Goal: Task Accomplishment & Management: Manage account settings

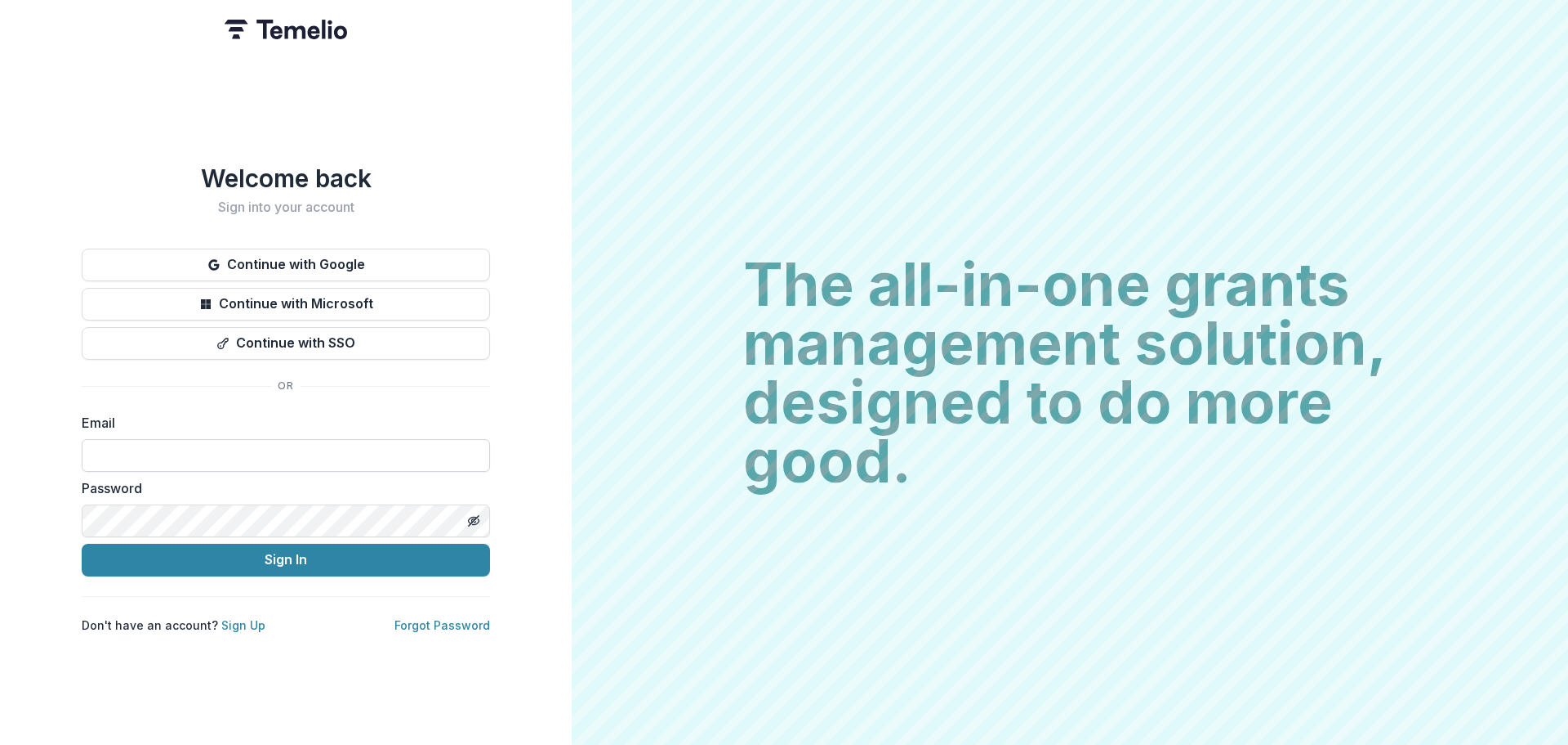
click at [308, 446] on input at bounding box center [286, 455] width 409 height 33
type input "**********"
click at [477, 517] on icon "Toggle password visibility" at bounding box center [472, 520] width 8 height 6
click at [473, 514] on icon "Toggle password visibility" at bounding box center [474, 521] width 13 height 13
click at [475, 514] on icon "Toggle password visibility" at bounding box center [474, 521] width 13 height 13
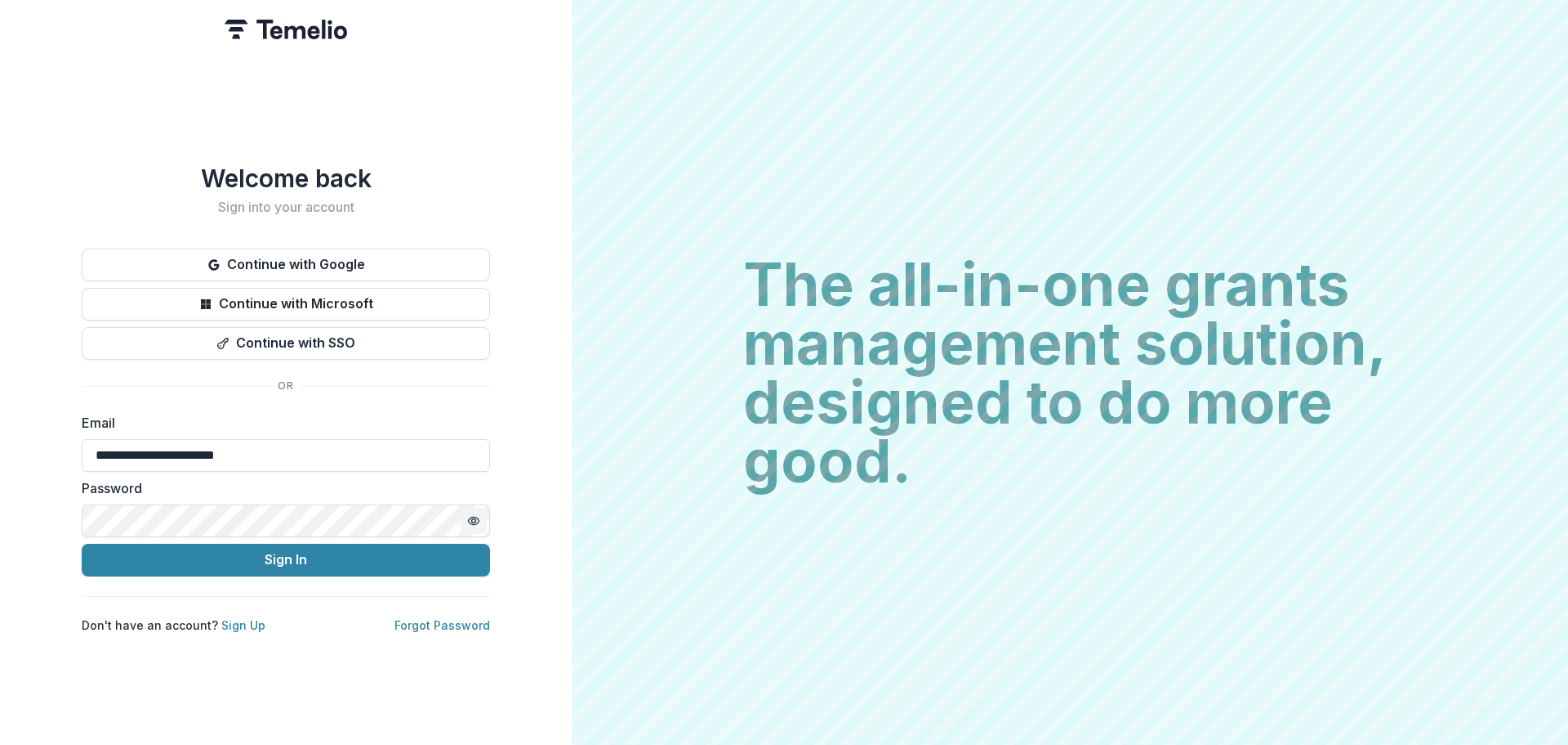
click at [439, 393] on div "**********" at bounding box center [286, 398] width 409 height 469
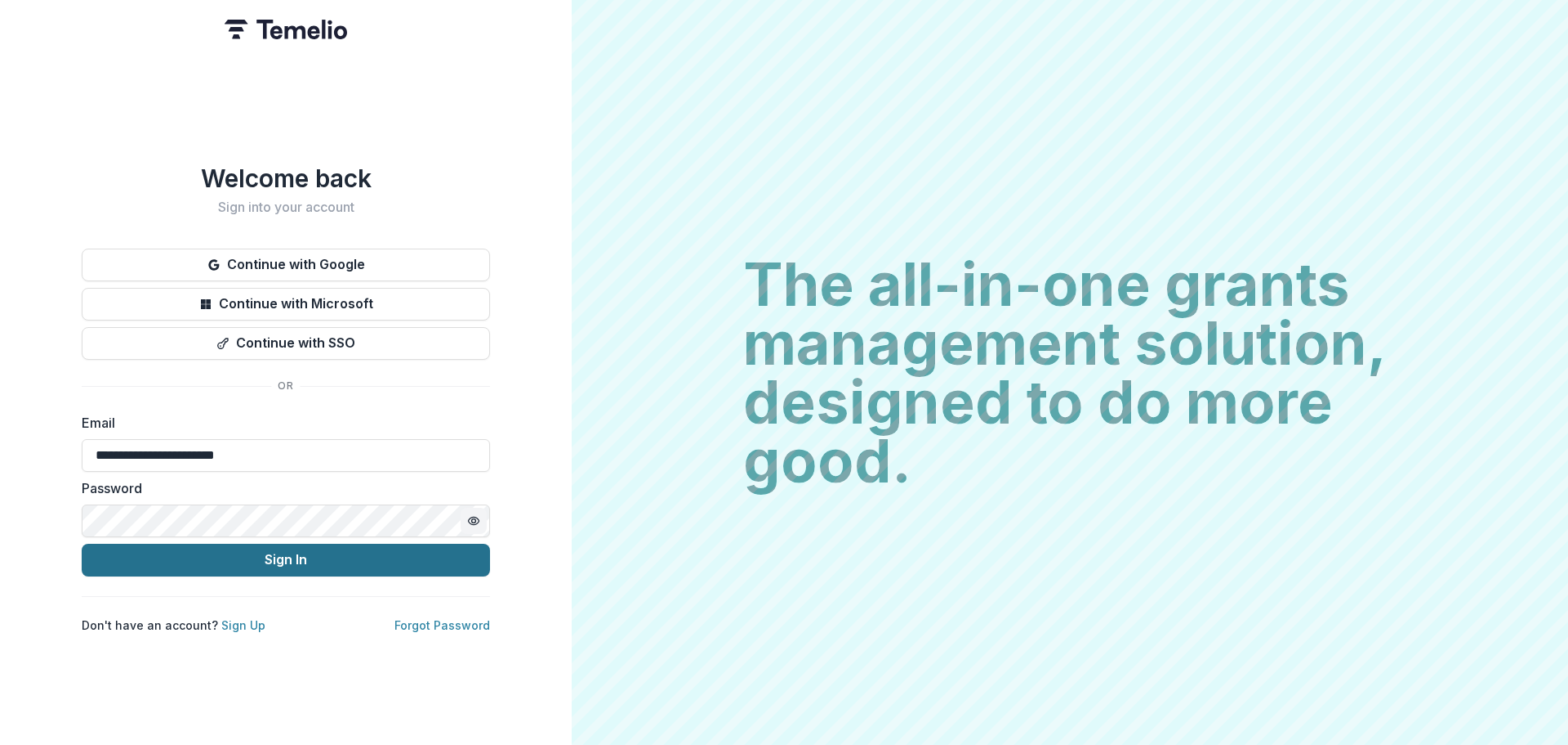
click at [272, 550] on button "Sign In" at bounding box center [286, 560] width 409 height 33
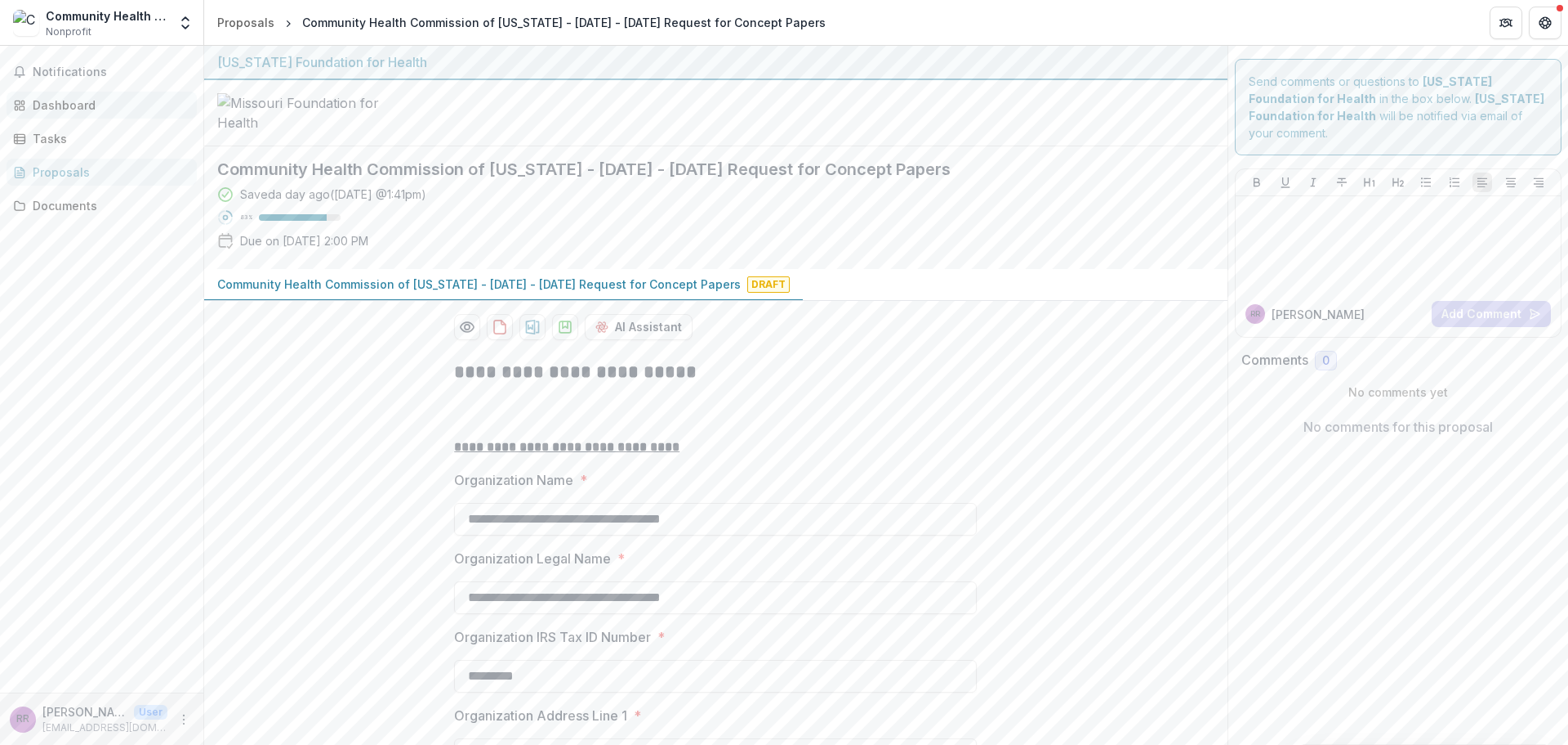
click at [44, 108] on div "Dashboard" at bounding box center [108, 104] width 151 height 17
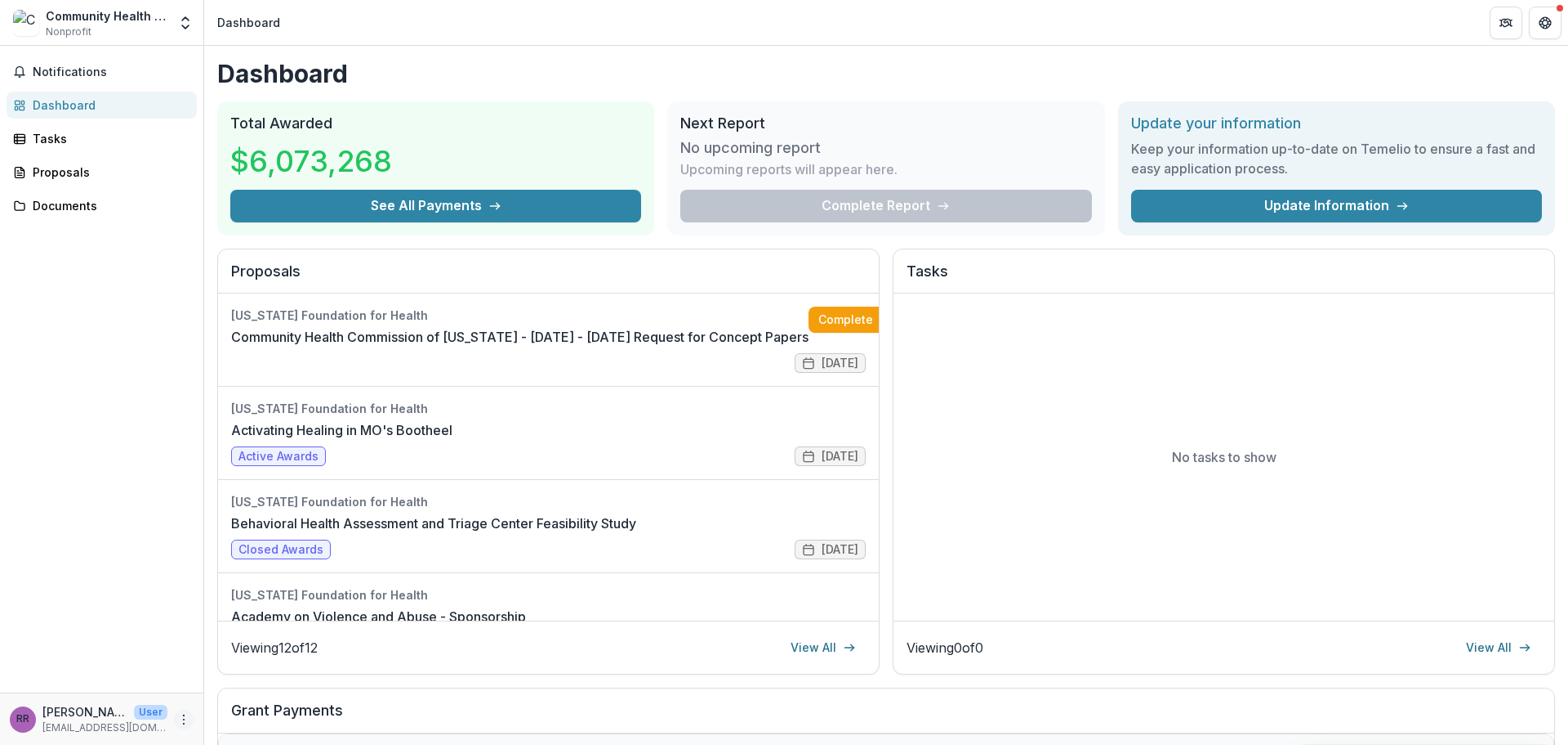
click at [182, 720] on icon "More" at bounding box center [183, 720] width 13 height 13
click at [254, 686] on link "Settings" at bounding box center [291, 685] width 175 height 27
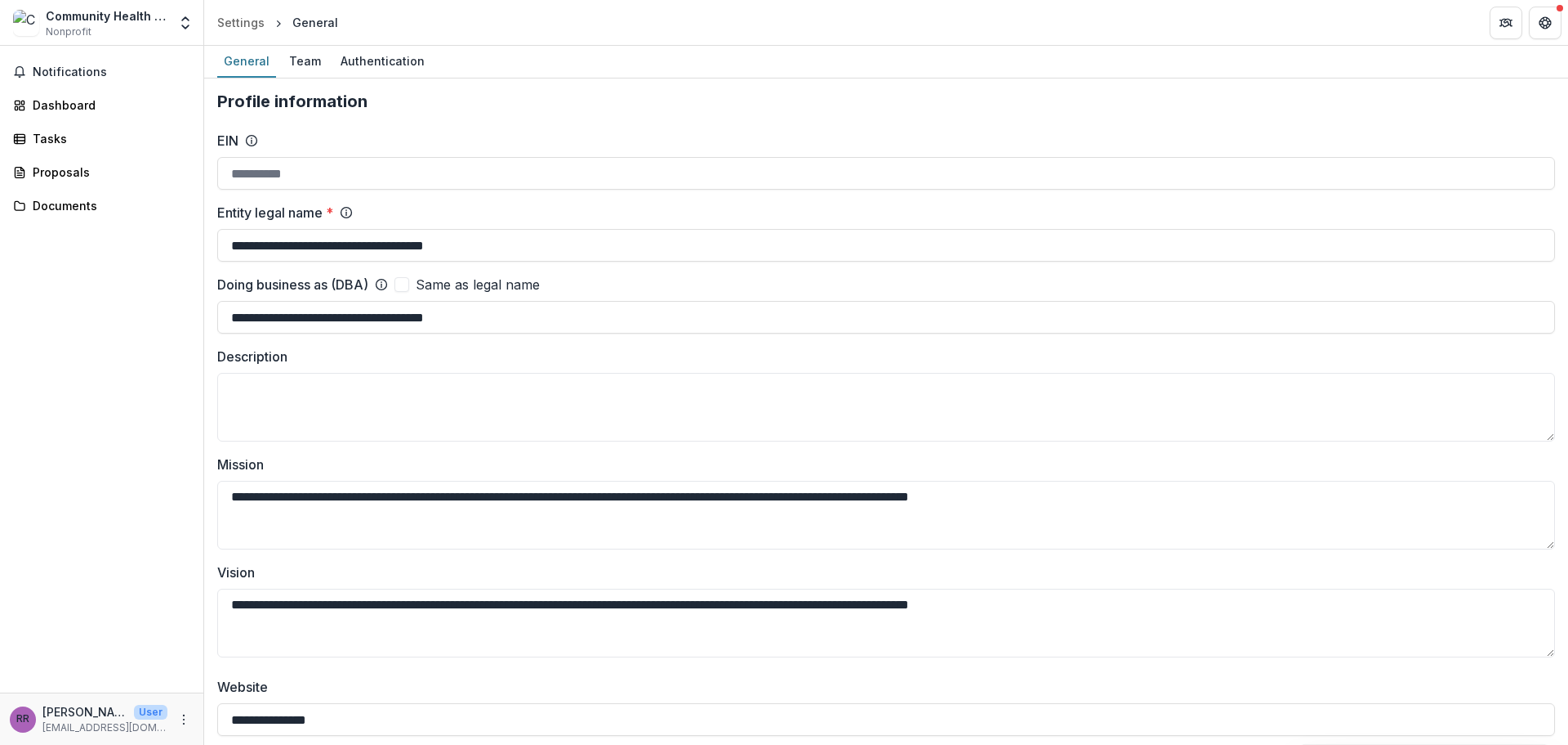
type input "**********"
click at [294, 69] on div "Team" at bounding box center [304, 61] width 44 height 24
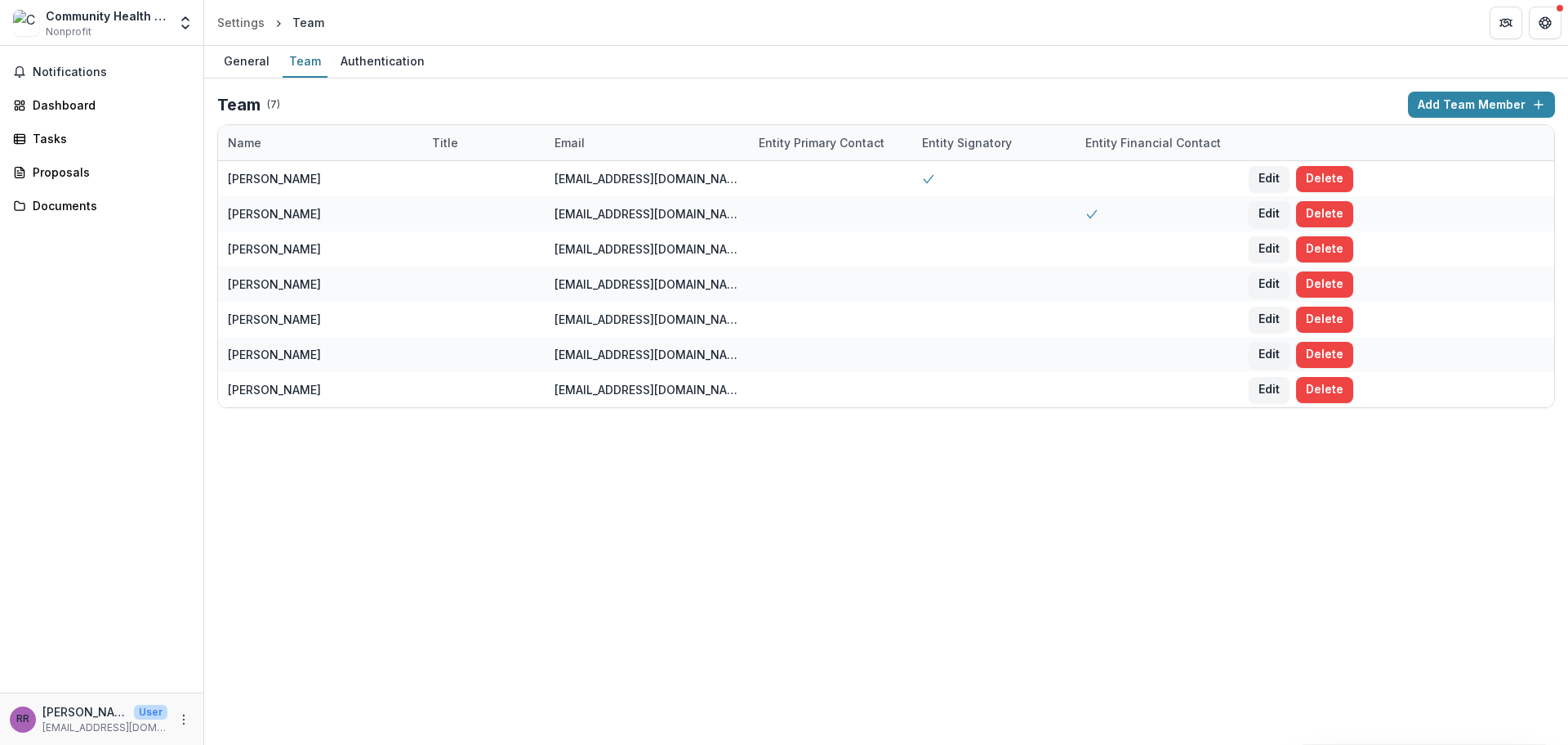
click at [799, 144] on div "Entity Primary Contact" at bounding box center [822, 143] width 145 height 17
click at [799, 145] on div "Entity Primary Contact" at bounding box center [822, 143] width 145 height 17
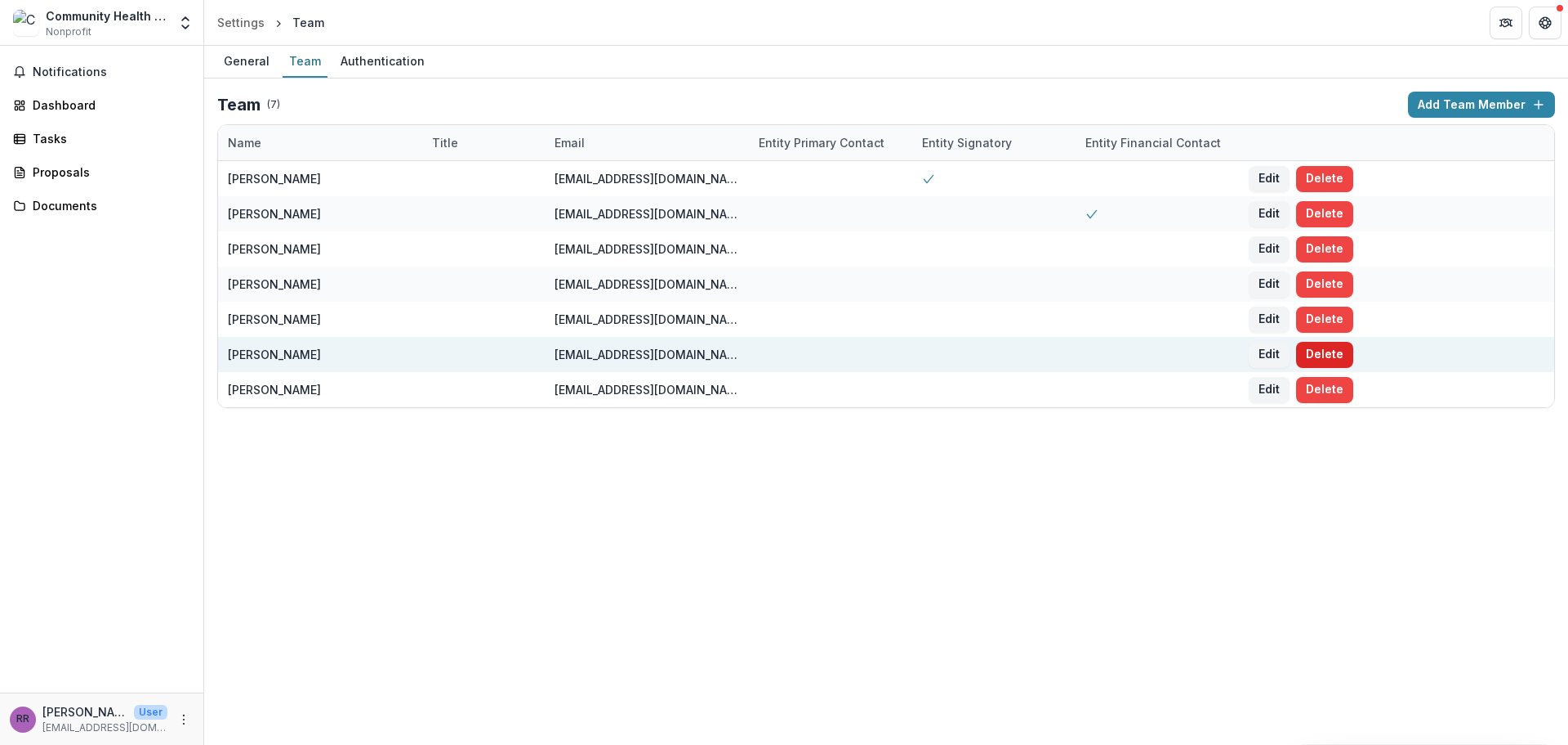
click at [1320, 357] on button "Delete" at bounding box center [1325, 354] width 57 height 26
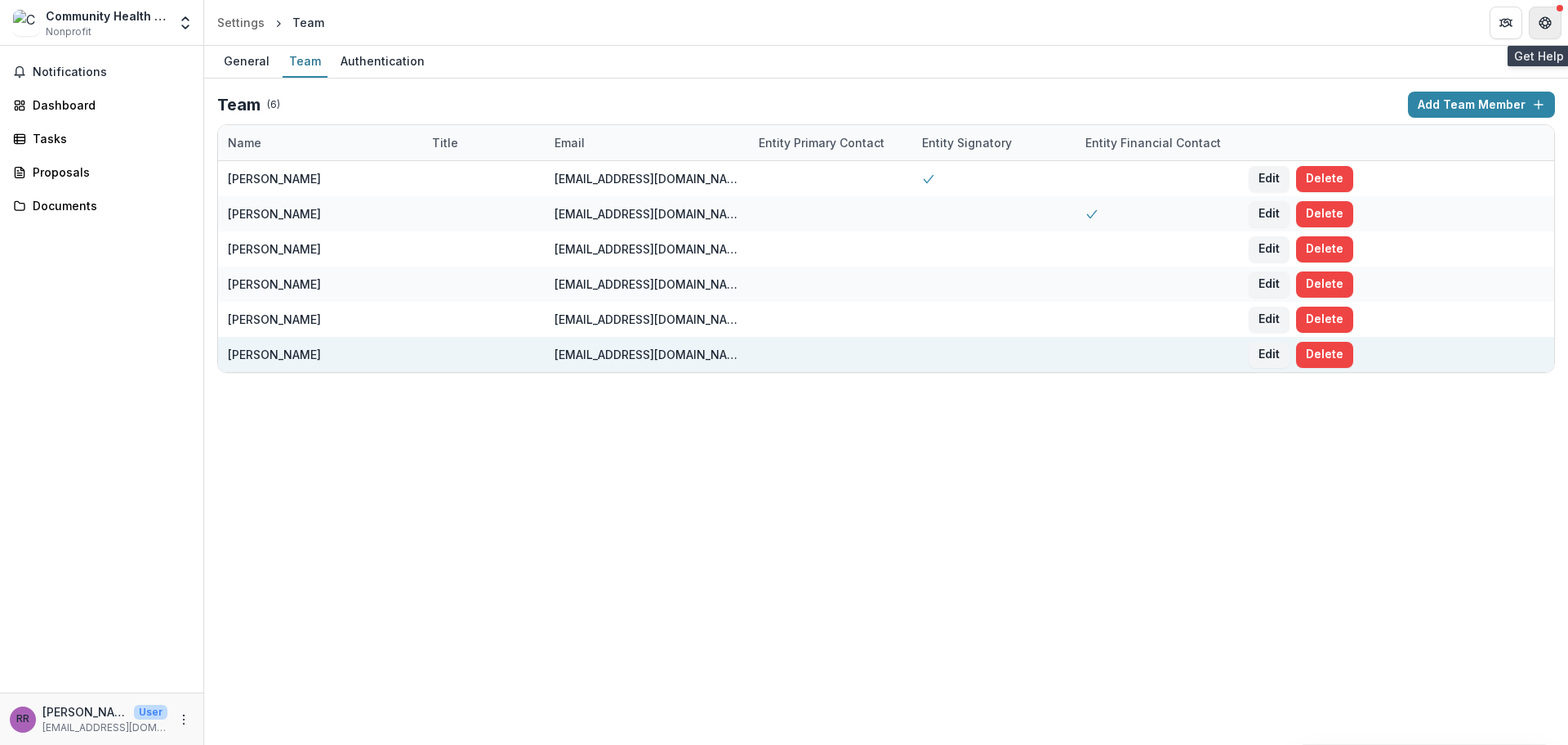
click at [1545, 21] on icon "Get Help" at bounding box center [1545, 23] width 13 height 13
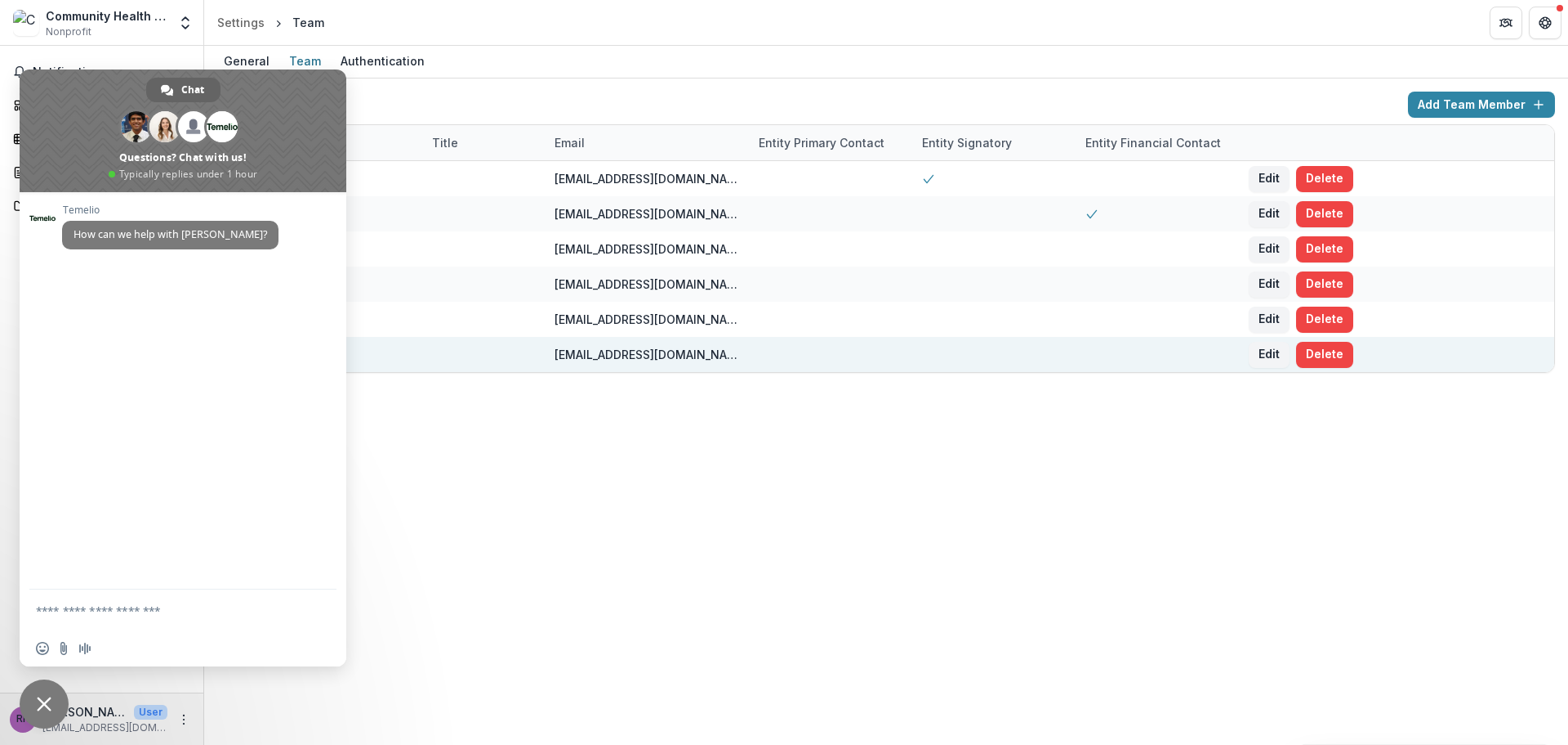
click at [84, 611] on textarea "Compose your message..." at bounding box center [167, 610] width 261 height 41
click at [261, 596] on textarea "**********" at bounding box center [167, 601] width 261 height 55
type textarea "**********"
click at [321, 582] on span "Send" at bounding box center [318, 580] width 12 height 12
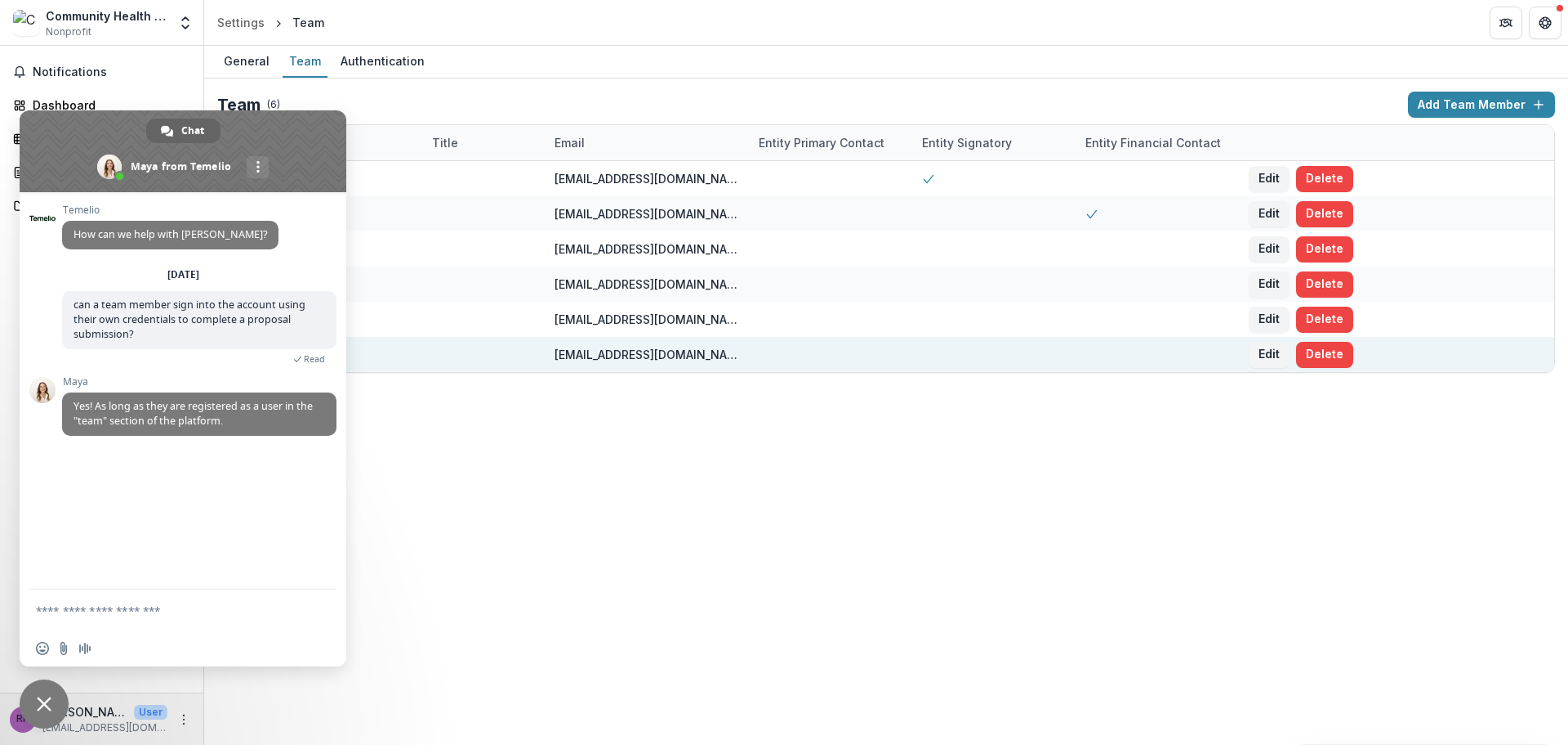
click at [127, 613] on textarea "Compose your message..." at bounding box center [167, 610] width 261 height 41
type textarea "**********"
click at [182, 27] on icon "Open entity switcher" at bounding box center [185, 23] width 16 height 16
click at [86, 62] on link "Team Settings" at bounding box center [102, 64] width 196 height 27
click at [453, 580] on div "General Team Authentication Team ( 6 ) Add Team Member Name Title Email Entity …" at bounding box center [886, 394] width 1364 height 699
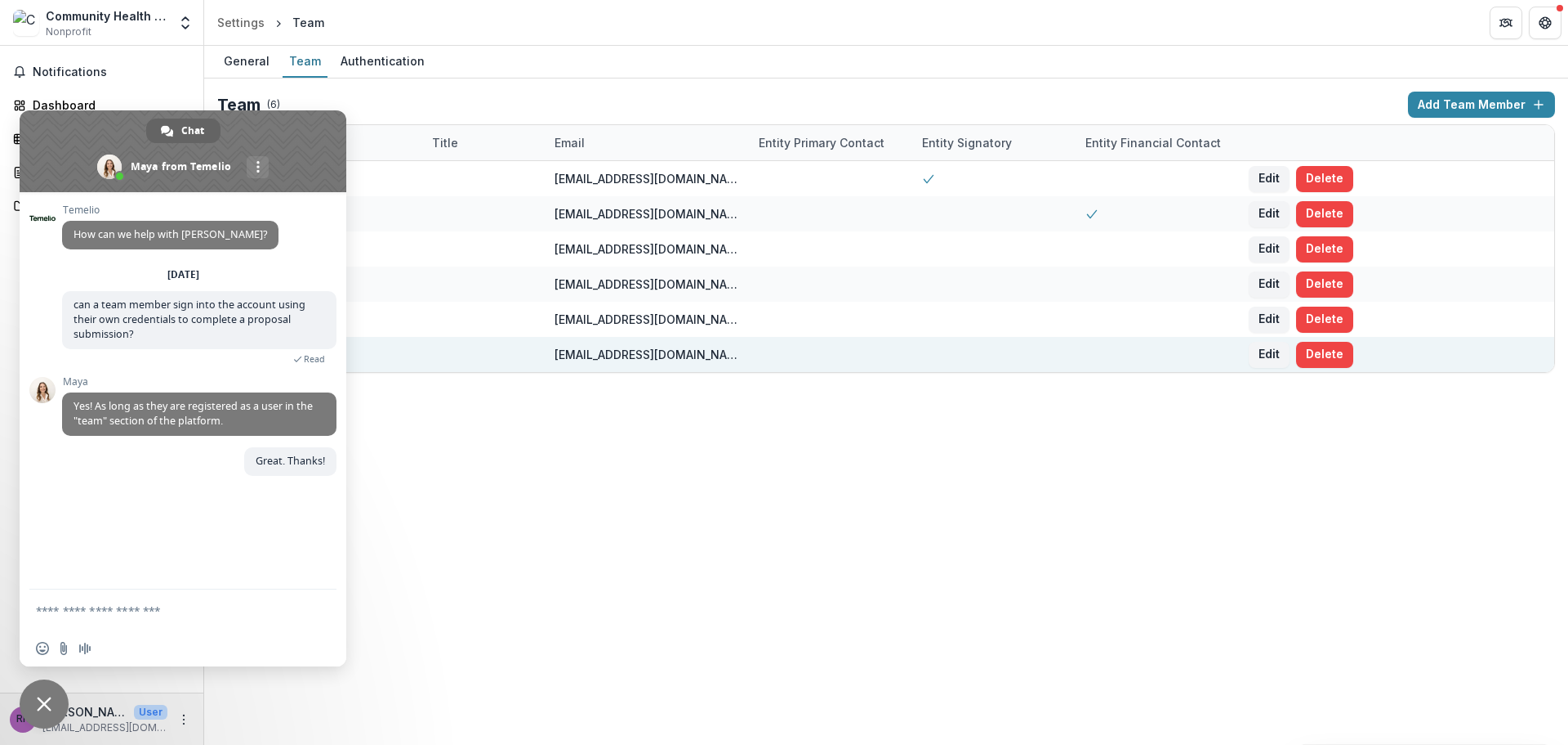
drag, startPoint x: 151, startPoint y: 70, endPoint x: 113, endPoint y: 120, distance: 62.8
click at [147, 74] on span "Notifications" at bounding box center [112, 72] width 158 height 14
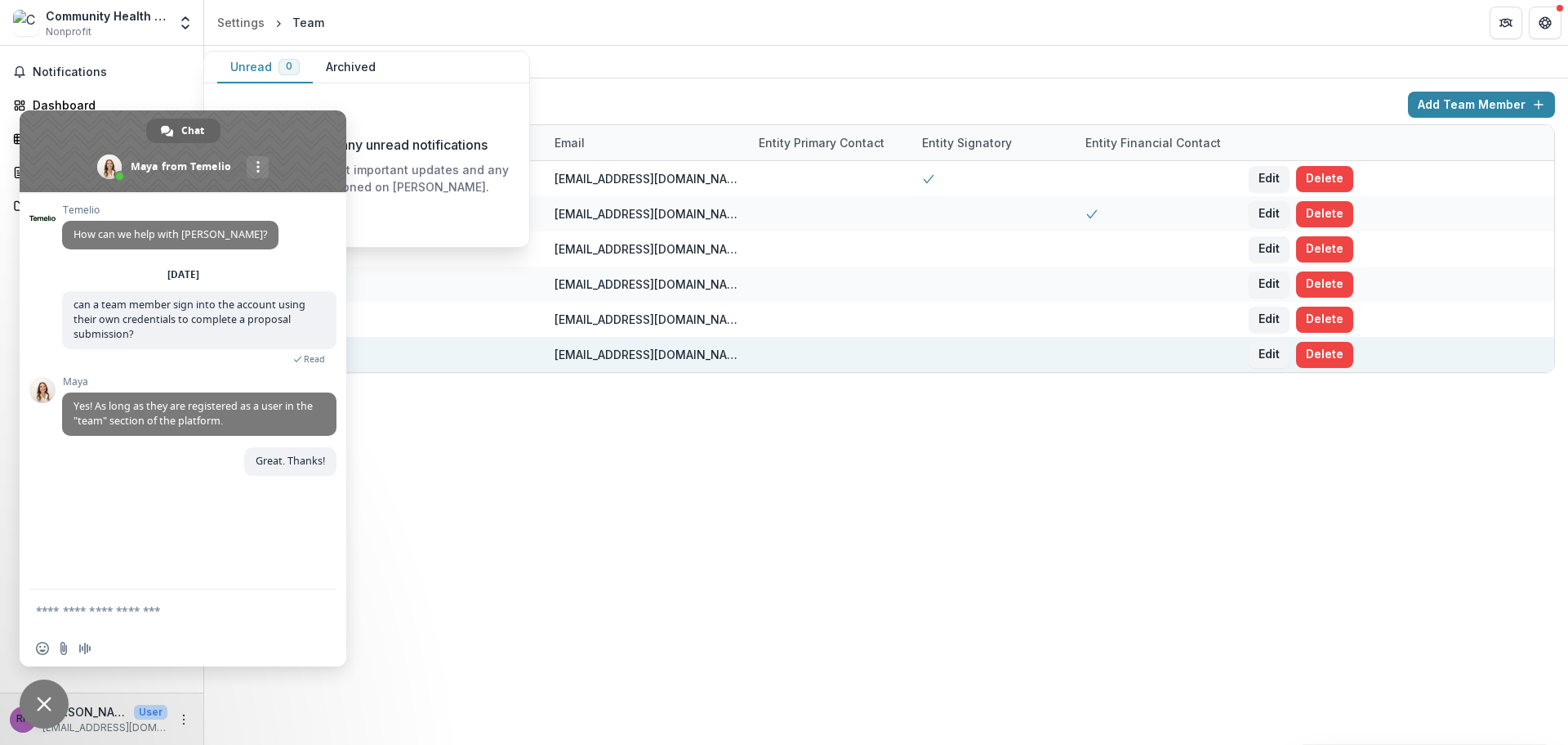
click at [85, 133] on span at bounding box center [183, 151] width 327 height 82
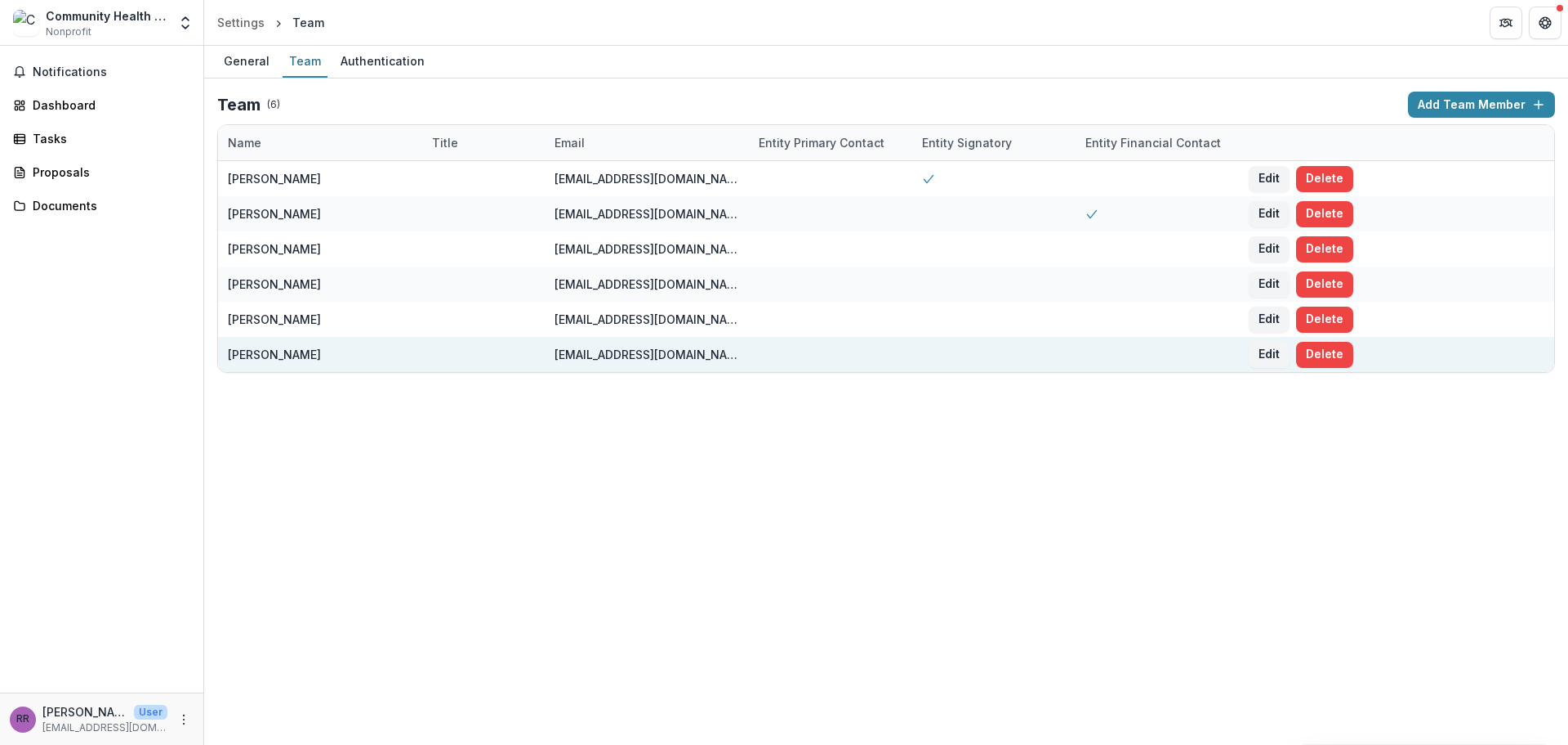
click at [134, 22] on div "Community Health Commission of Missouri" at bounding box center [106, 15] width 122 height 17
click at [233, 22] on div "Settings" at bounding box center [241, 22] width 47 height 17
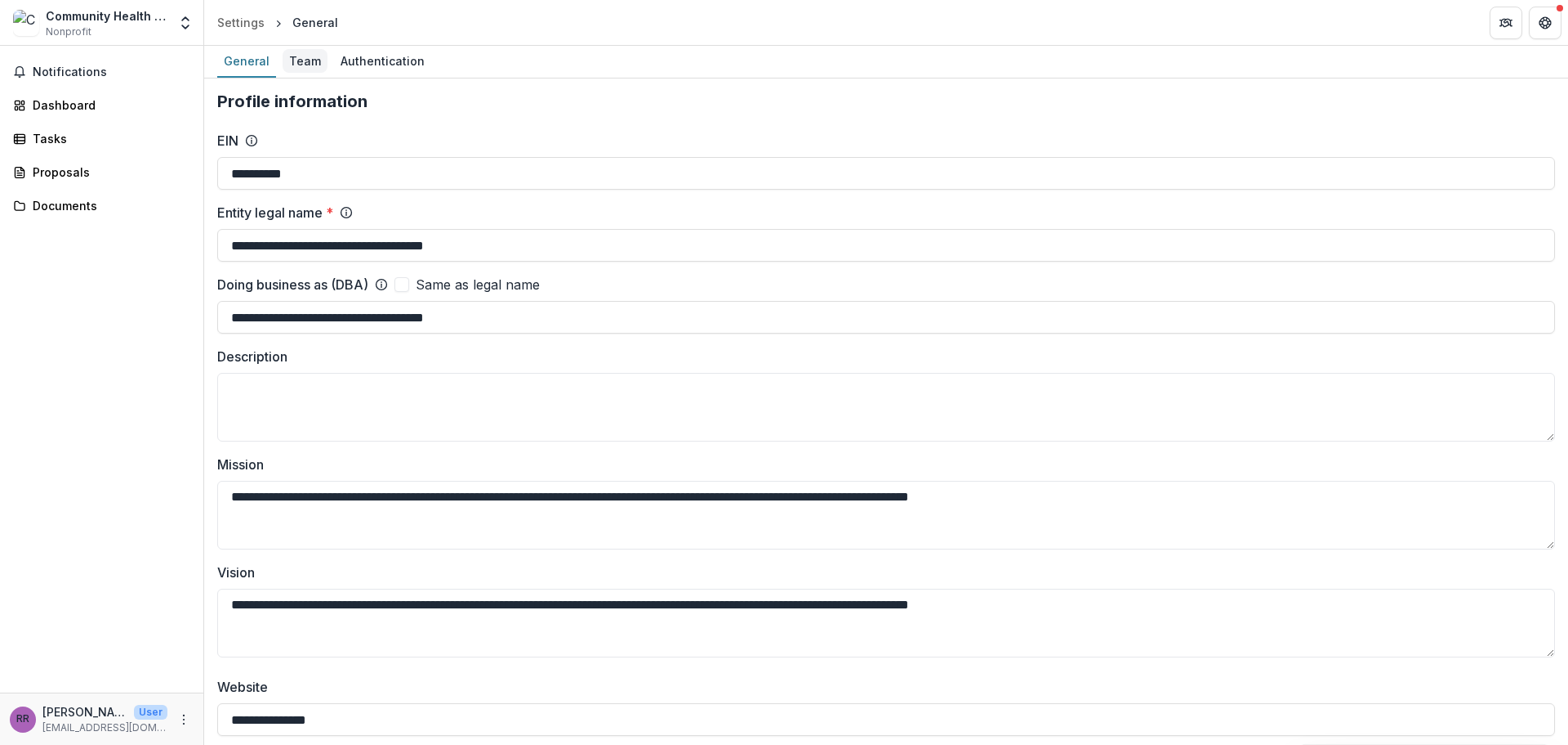
click at [297, 61] on div "Team" at bounding box center [304, 61] width 44 height 24
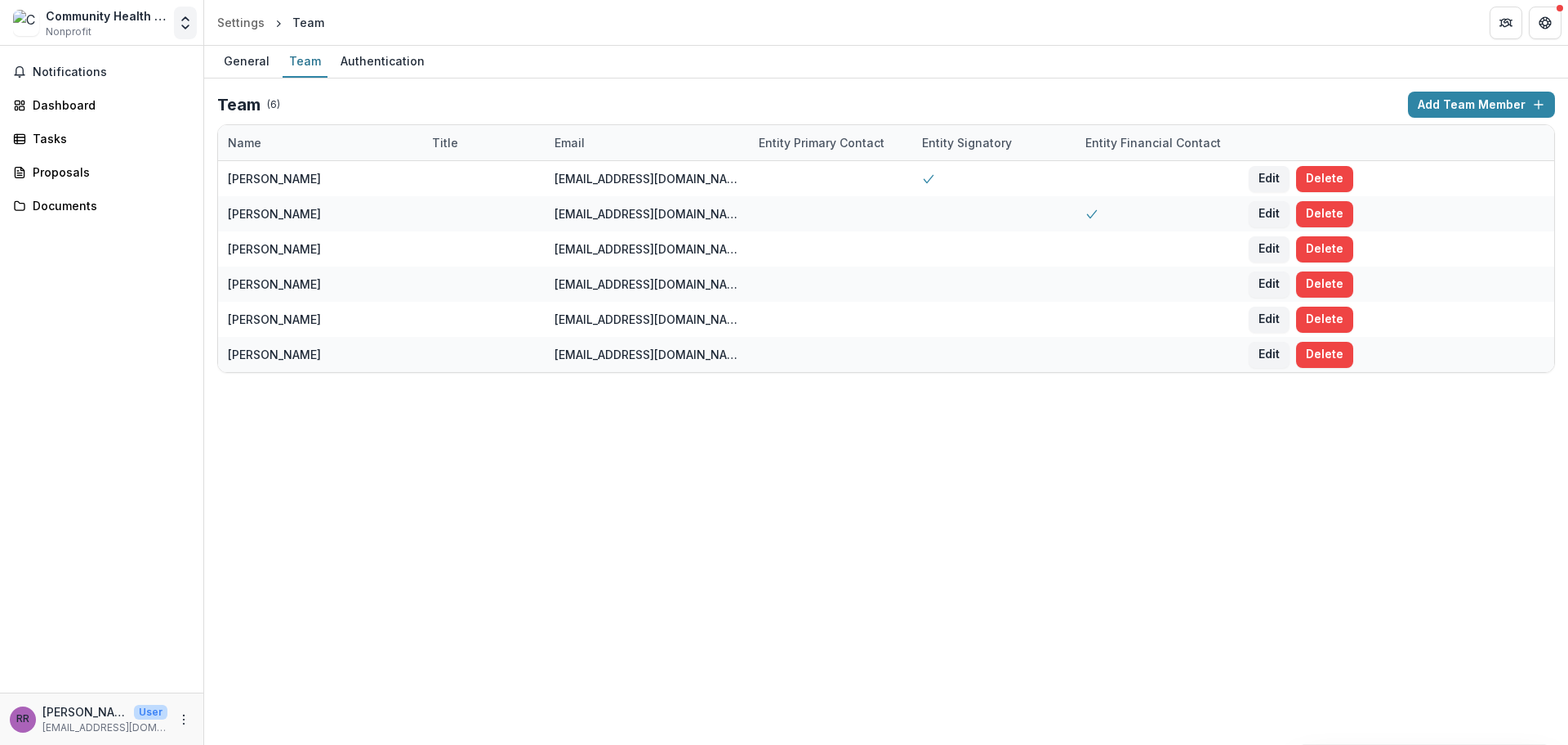
click at [182, 25] on polyline "Open entity switcher" at bounding box center [185, 27] width 6 height 4
click at [86, 63] on link "Team Settings" at bounding box center [102, 64] width 196 height 27
click at [42, 136] on div "Tasks" at bounding box center [108, 138] width 151 height 17
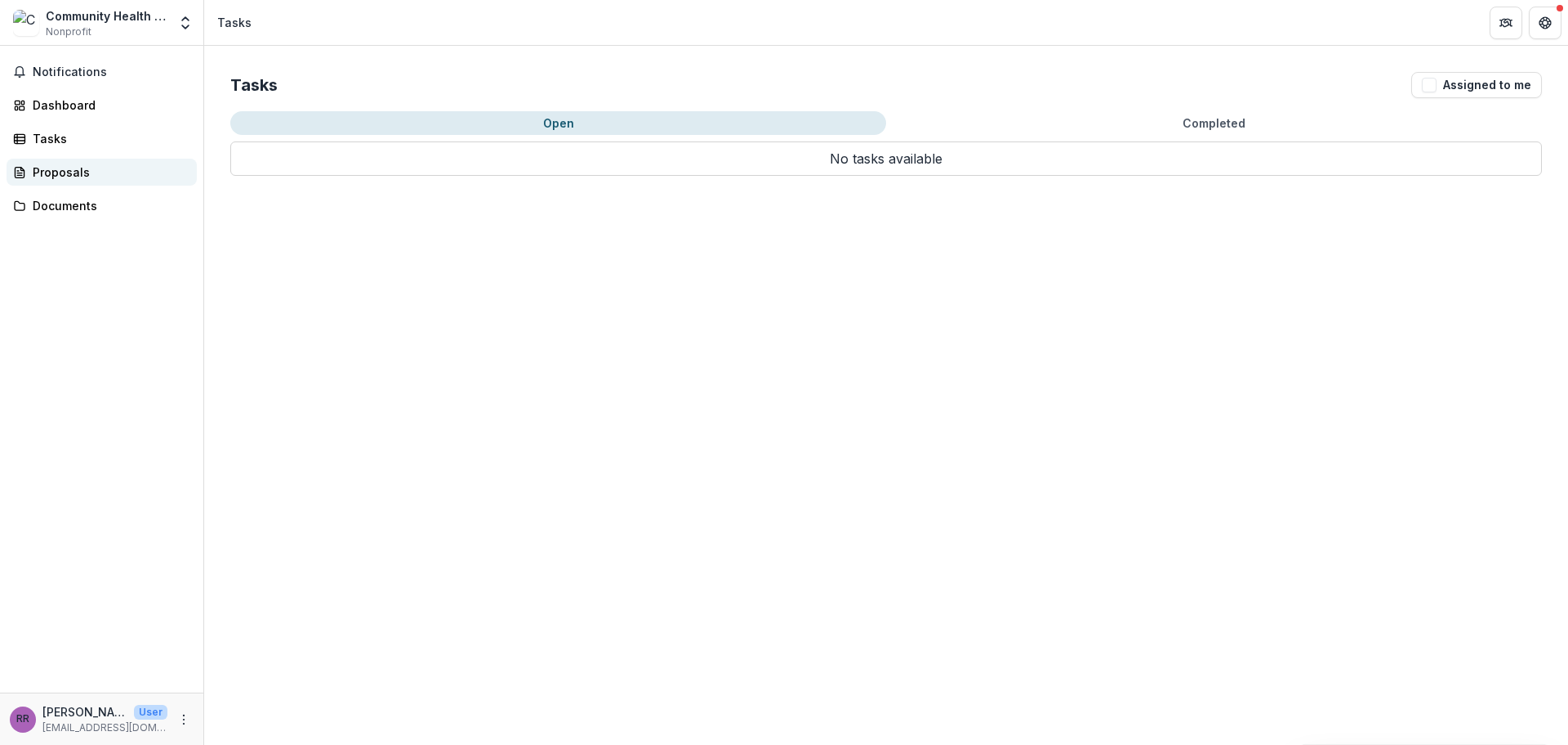
click at [34, 174] on div "Proposals" at bounding box center [108, 172] width 151 height 17
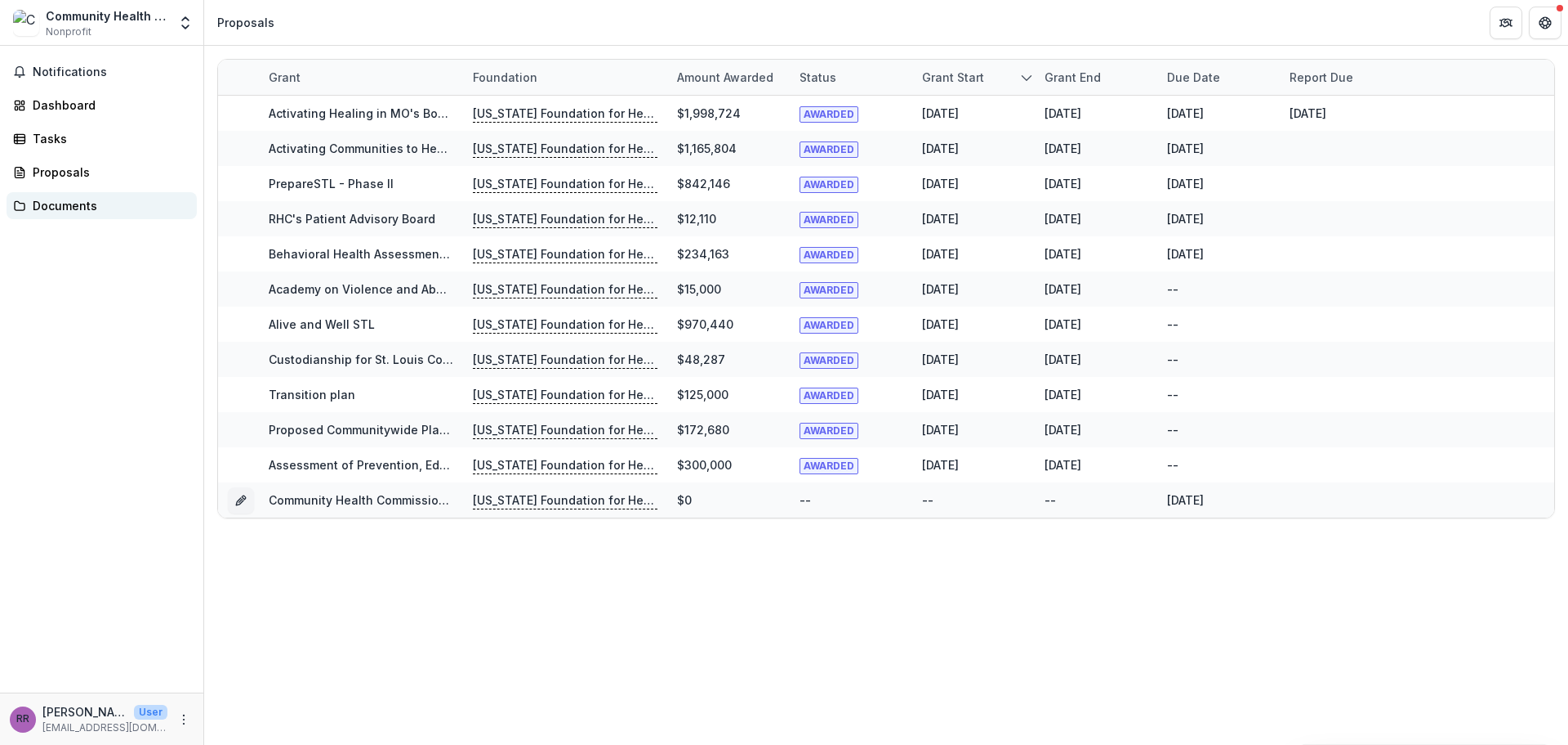
click at [36, 208] on div "Documents" at bounding box center [108, 205] width 151 height 17
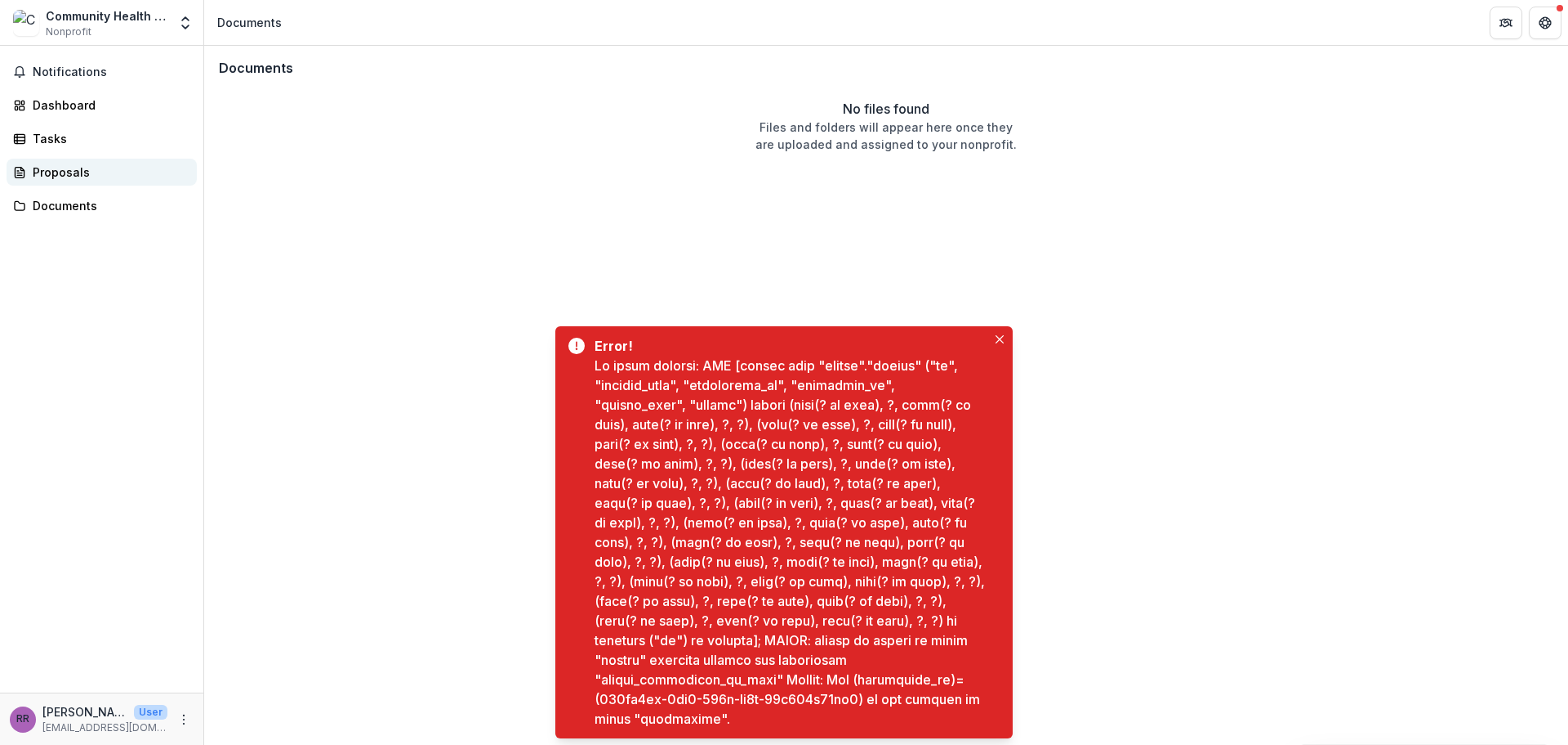
click at [50, 174] on div "Proposals" at bounding box center [108, 172] width 151 height 17
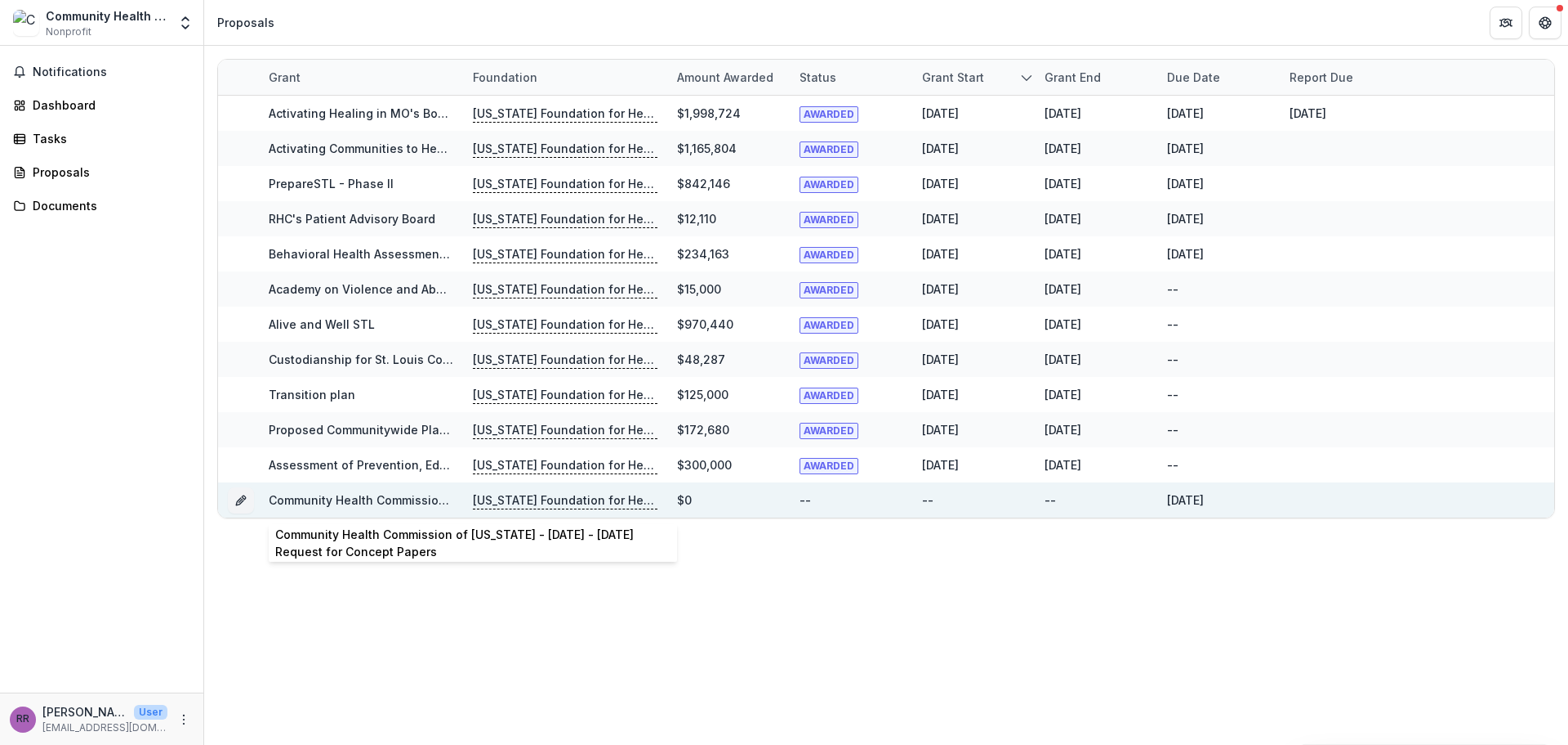
click at [371, 498] on link "Community Health Commission of Missouri - 2025 - 2025 Request for Concept Papers" at bounding box center [530, 499] width 524 height 14
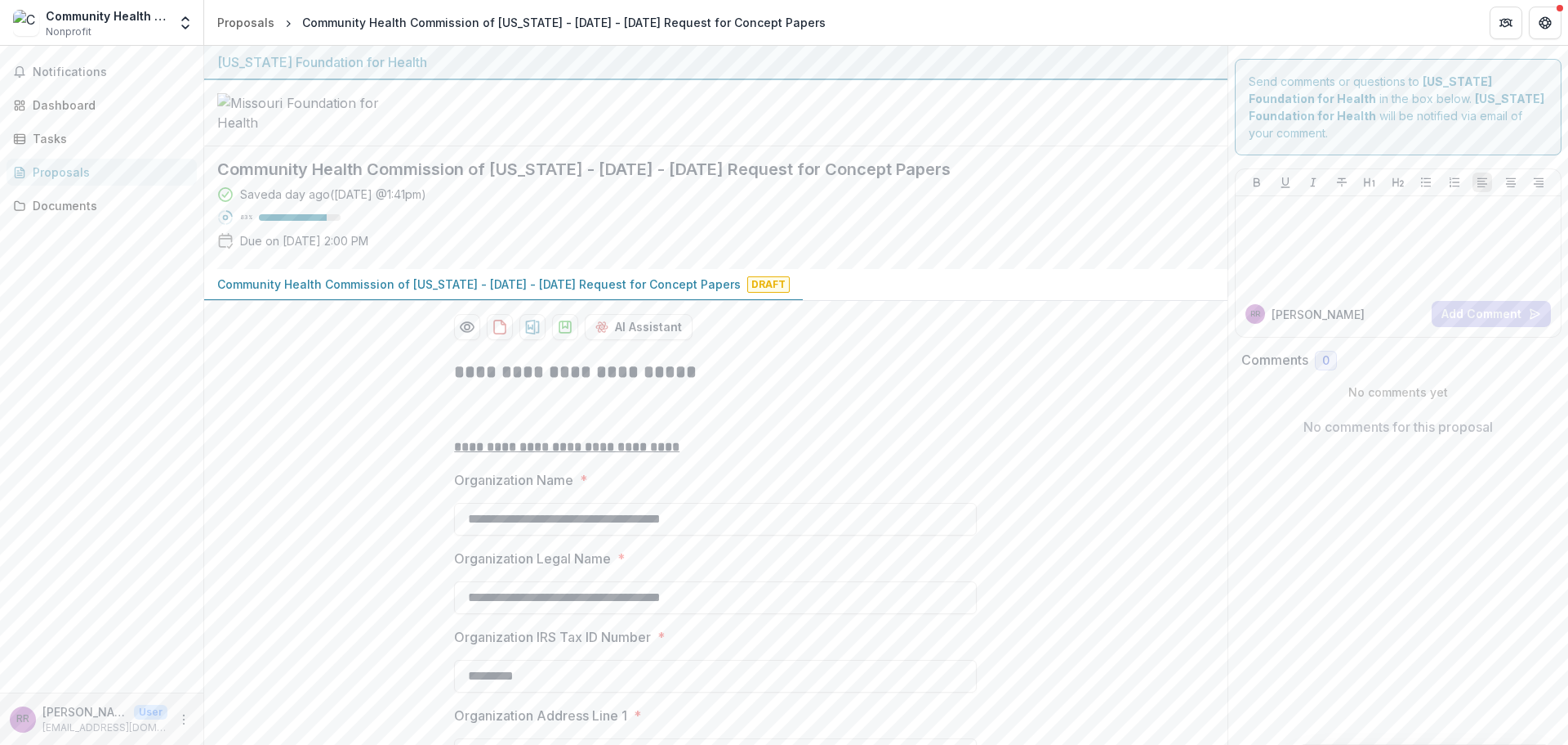
click at [95, 28] on div "Community Health Commission of Missouri Nonprofit" at bounding box center [106, 23] width 122 height 32
click at [192, 23] on icon "Open entity switcher" at bounding box center [185, 23] width 16 height 16
click at [100, 65] on link "Team Settings" at bounding box center [102, 64] width 196 height 27
